Goal: Task Accomplishment & Management: Use online tool/utility

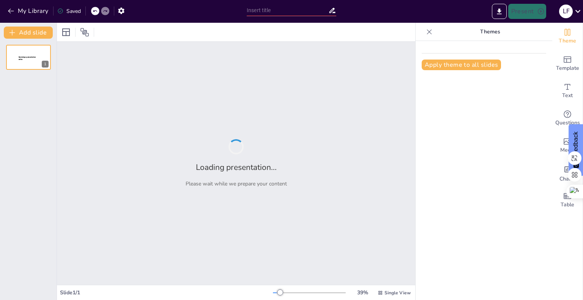
type input "Students Dream a Future Green Global Goals in Action through Sustainable Develop"
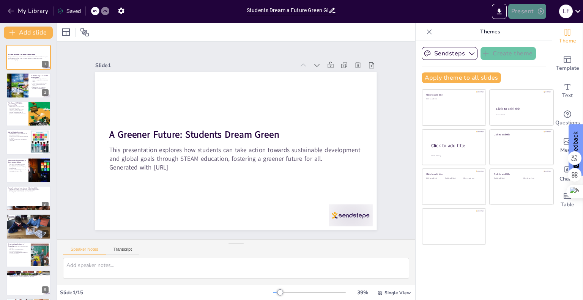
click at [531, 16] on button "Present" at bounding box center [528, 11] width 38 height 15
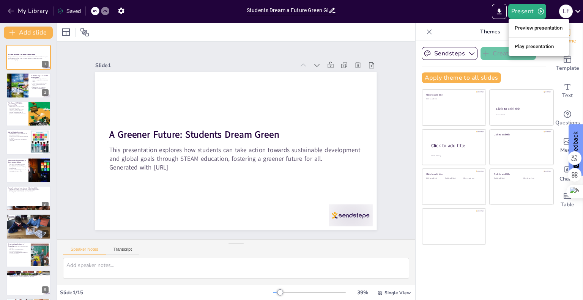
click at [537, 25] on li "Preview presentation" at bounding box center [539, 28] width 60 height 12
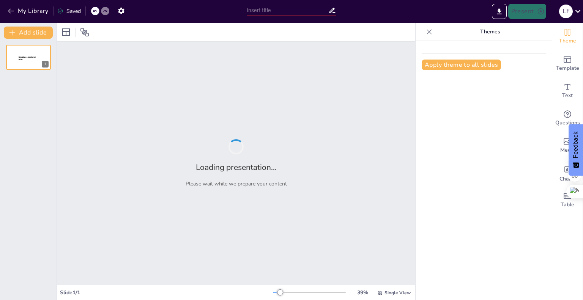
type input "Students Dream a Future Green Global Goals in Action through Sustainable Develop"
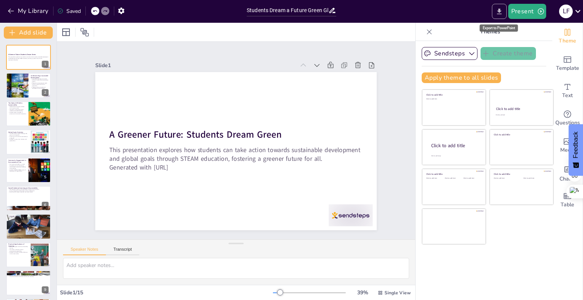
click at [498, 8] on icon "Export to PowerPoint" at bounding box center [500, 12] width 8 height 8
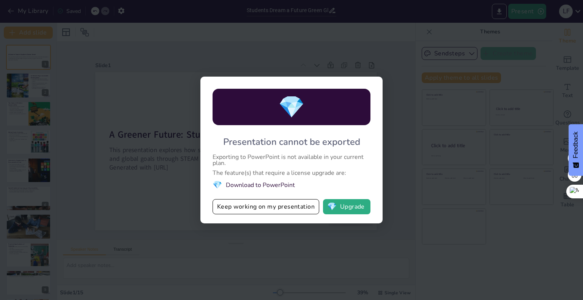
click at [406, 74] on div "💎 Presentation cannot be exported Exporting to PowerPoint is not available in y…" at bounding box center [291, 150] width 583 height 300
click at [293, 208] on button "Keep working on my presentation" at bounding box center [266, 206] width 107 height 15
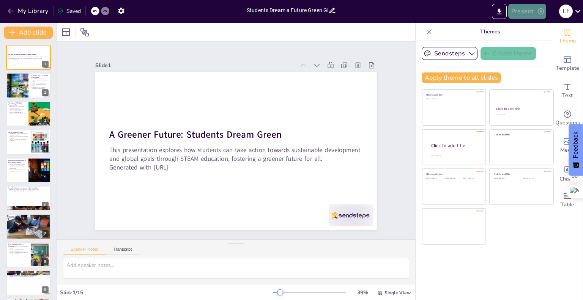
click at [518, 14] on button "Present" at bounding box center [528, 11] width 38 height 15
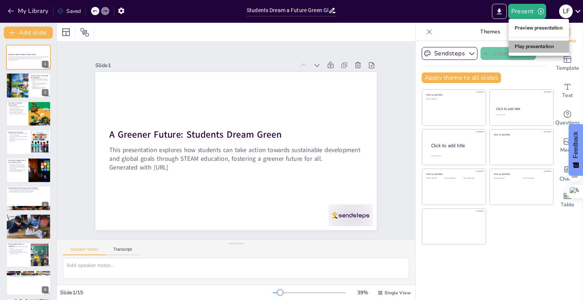
click at [526, 48] on li "Play presentation" at bounding box center [539, 47] width 60 height 12
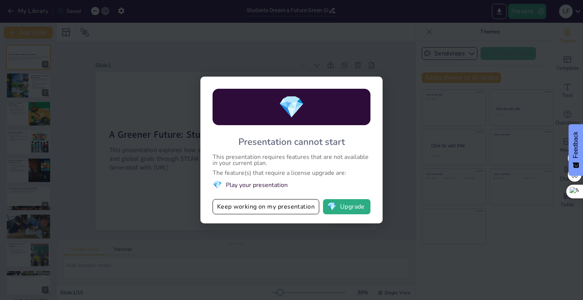
click at [412, 108] on div "💎 Presentation cannot start This presentation requires features that are not av…" at bounding box center [291, 150] width 583 height 300
click at [303, 207] on button "Keep working on my presentation" at bounding box center [266, 206] width 107 height 15
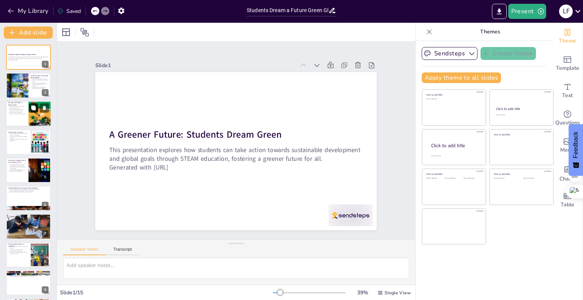
click at [33, 109] on icon at bounding box center [33, 108] width 5 height 5
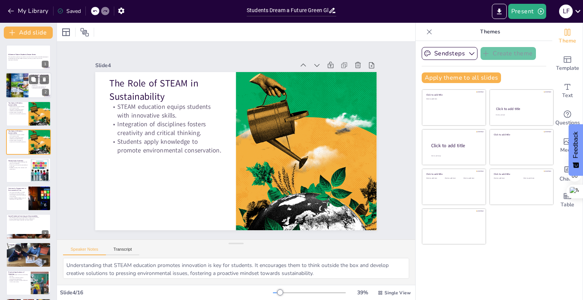
click at [12, 81] on div at bounding box center [17, 86] width 39 height 26
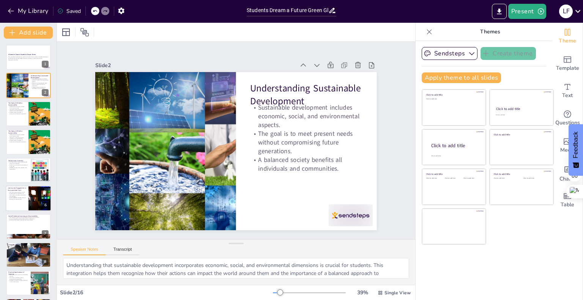
click at [14, 200] on div at bounding box center [29, 199] width 46 height 26
type textarea "Understanding the importance of community participation is essential for studen…"
